Goal: Find specific page/section: Find specific page/section

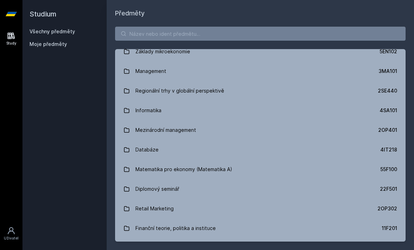
scroll to position [321, 0]
click at [243, 32] on input "search" at bounding box center [260, 34] width 290 height 14
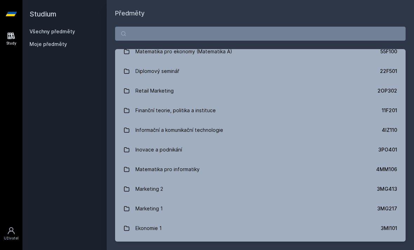
click at [268, 101] on link "Finanční teorie, politika a instituce 11F201" at bounding box center [260, 111] width 290 height 20
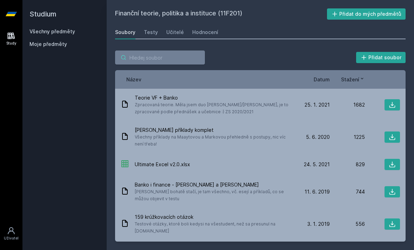
click at [131, 59] on input "search" at bounding box center [160, 57] width 90 height 14
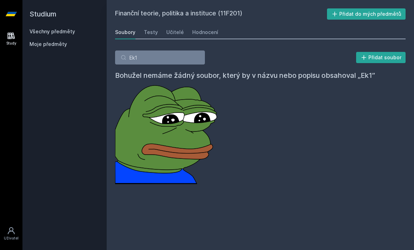
click at [164, 69] on div "Ek1 Přidat soubor Bohužel nemáme žádný soubor, který by v názvu nebo popisu obs…" at bounding box center [260, 117] width 290 height 134
click at [150, 63] on input "Ek1" at bounding box center [160, 57] width 90 height 14
click at [136, 59] on input "Ek1" at bounding box center [160, 57] width 90 height 14
type input "E"
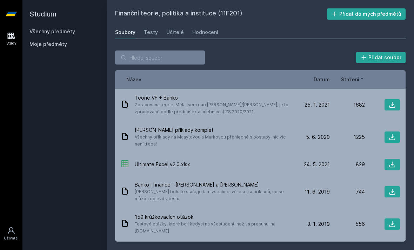
click at [36, 29] on link "Všechny předměty" at bounding box center [52, 31] width 46 height 6
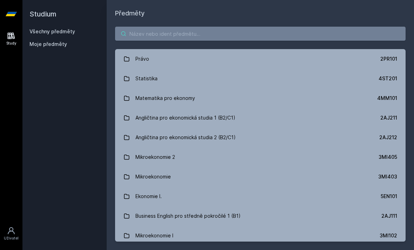
click at [148, 31] on input "search" at bounding box center [260, 34] width 290 height 14
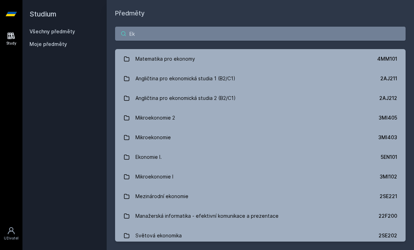
type input "Ek1"
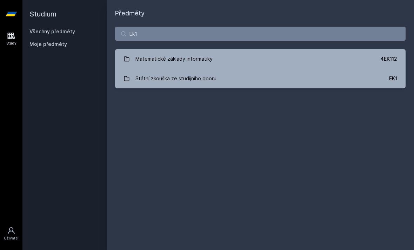
click at [149, 73] on div "Státní zkouška ze studijního oboru" at bounding box center [175, 79] width 81 height 14
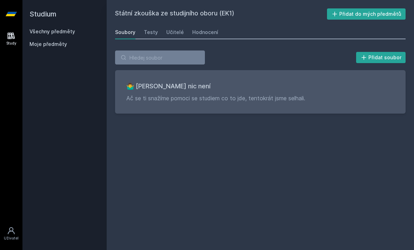
click at [50, 52] on div "Studium Všechny předměty Moje předměty" at bounding box center [64, 125] width 84 height 250
click at [48, 45] on span "Moje předměty" at bounding box center [48, 44] width 38 height 7
click at [49, 34] on link "Všechny předměty" at bounding box center [52, 31] width 46 height 6
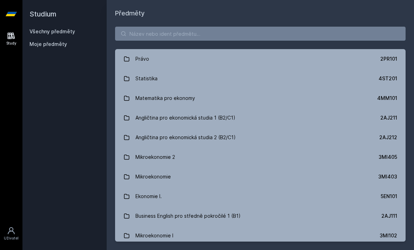
click at [51, 43] on span "Moje předměty" at bounding box center [48, 44] width 38 height 7
